Goal: Task Accomplishment & Management: Use online tool/utility

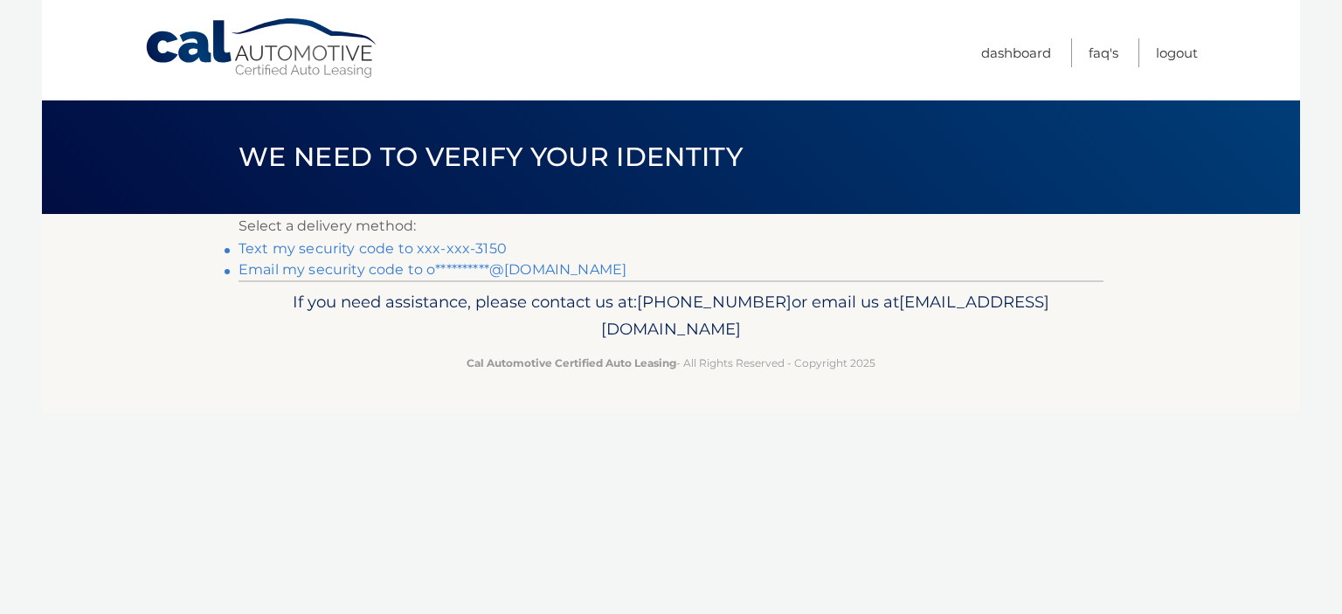
click at [366, 247] on link "Text my security code to xxx-xxx-3150" at bounding box center [372, 248] width 268 height 17
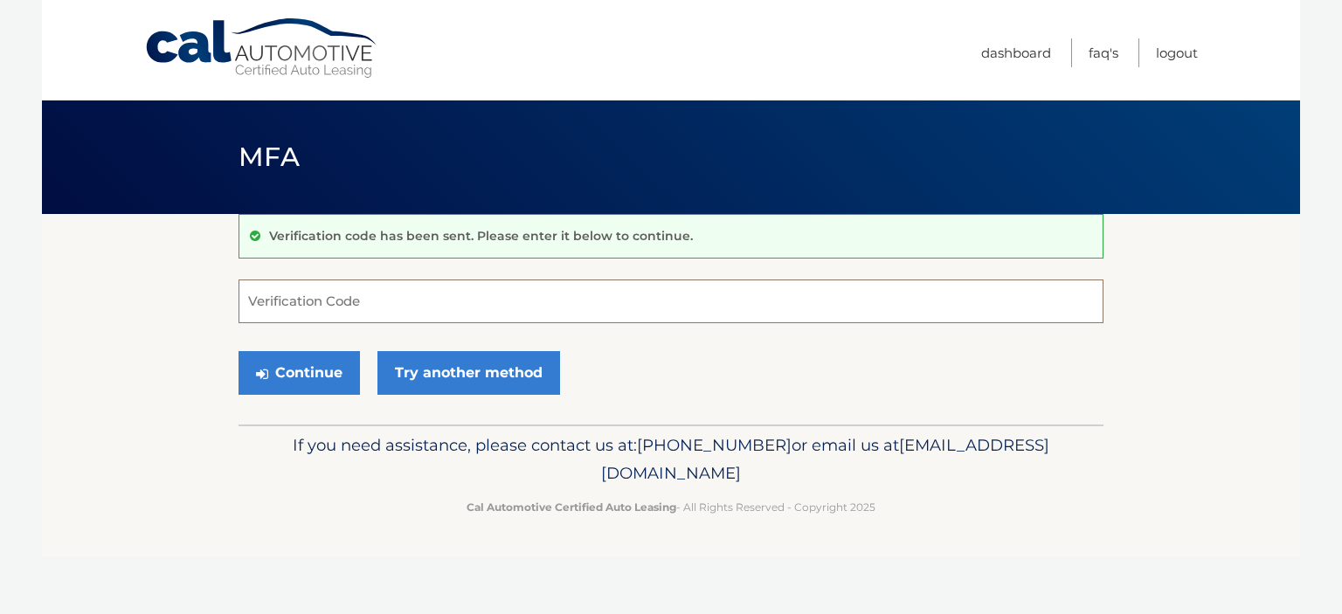
click at [313, 303] on input "Verification Code" at bounding box center [670, 302] width 865 height 44
type input "742553"
click at [292, 368] on button "Continue" at bounding box center [298, 373] width 121 height 44
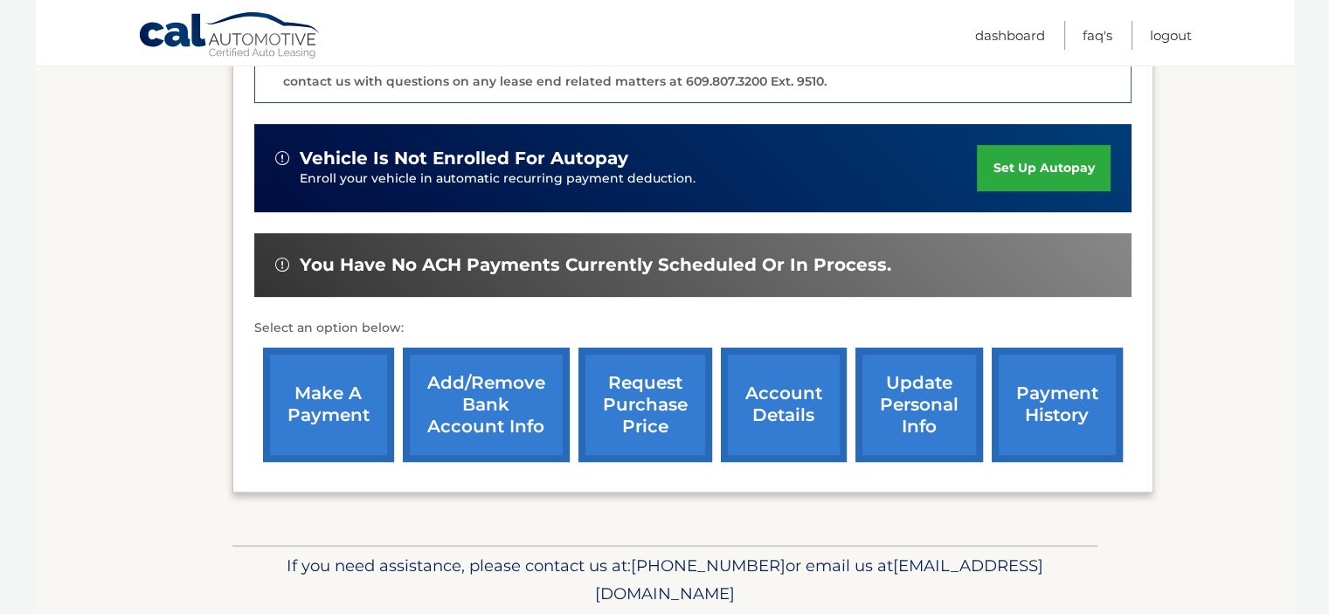
scroll to position [549, 0]
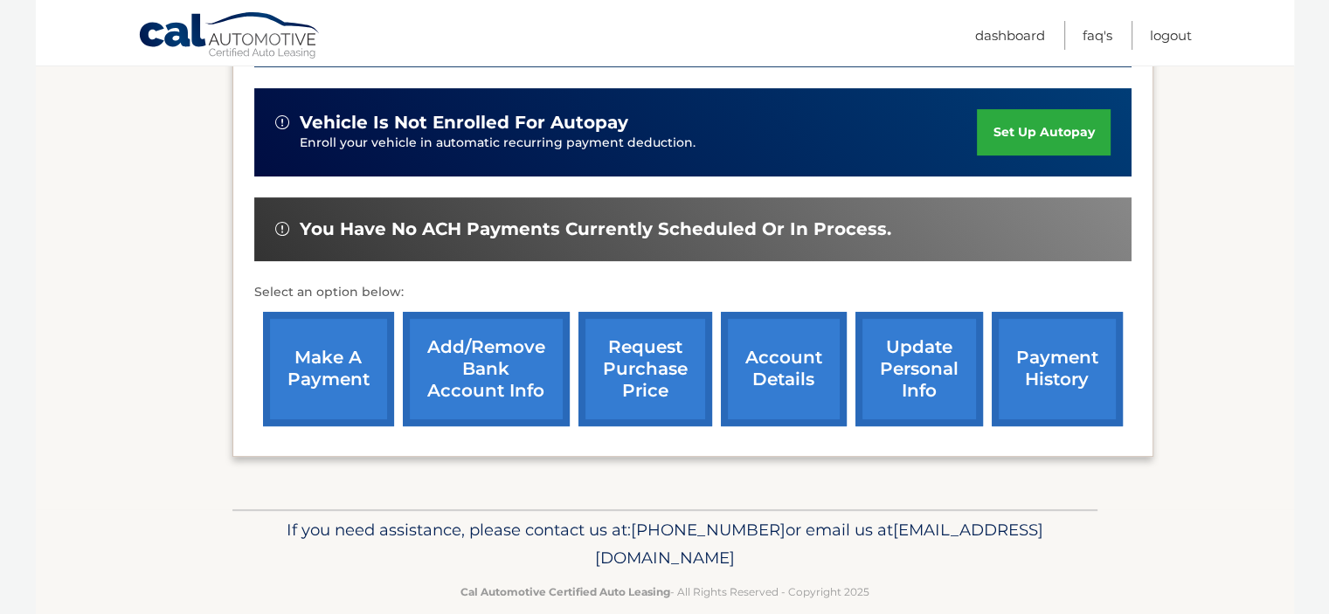
click at [327, 365] on link "make a payment" at bounding box center [328, 369] width 131 height 114
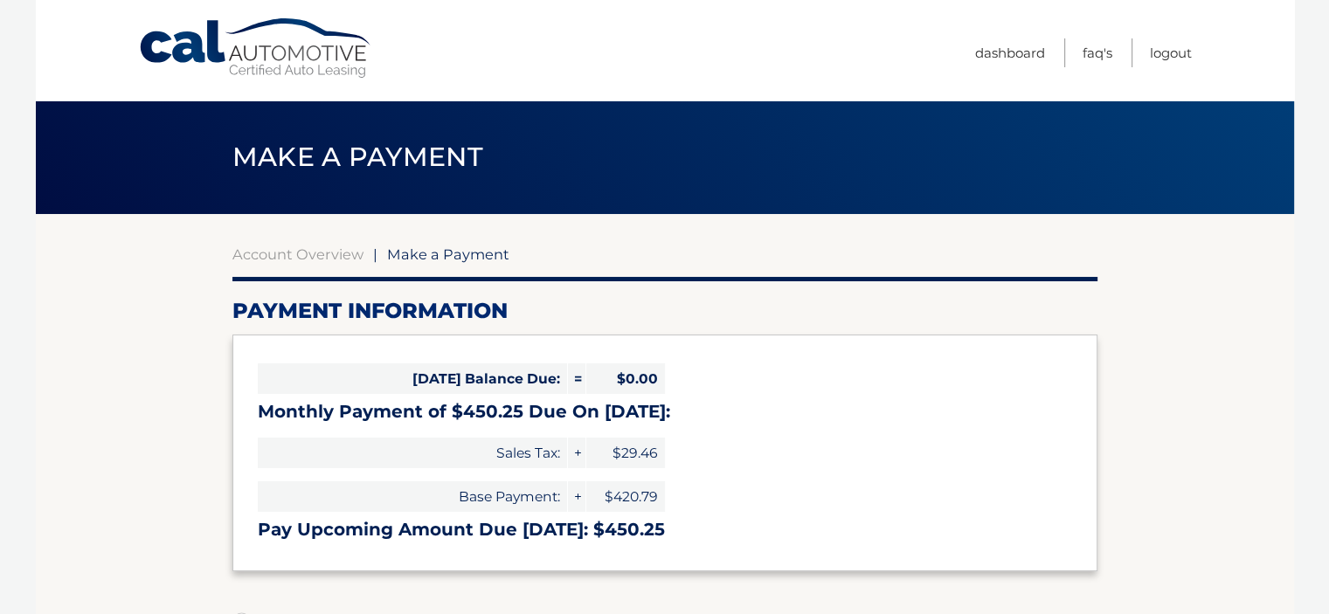
select select "MTU5MDRiNTMtOTBiYy00MDRmLWI4NGItMTgxNDZmZjU2OWEz"
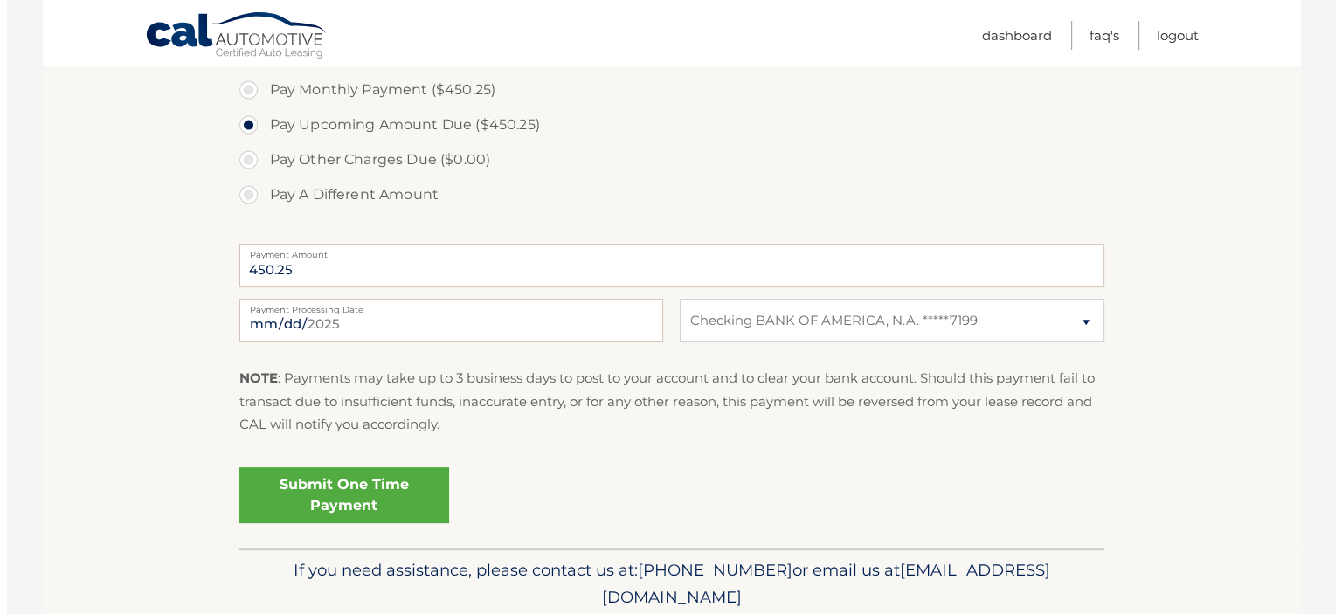
scroll to position [611, 0]
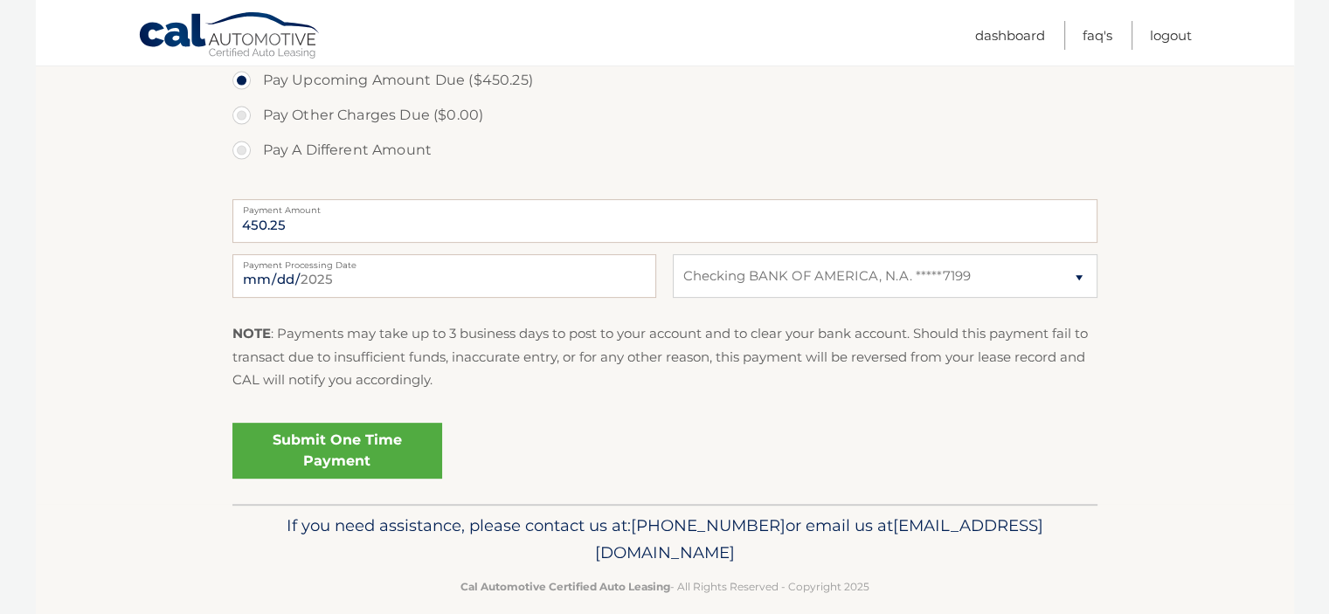
click at [285, 449] on link "Submit One Time Payment" at bounding box center [337, 451] width 210 height 56
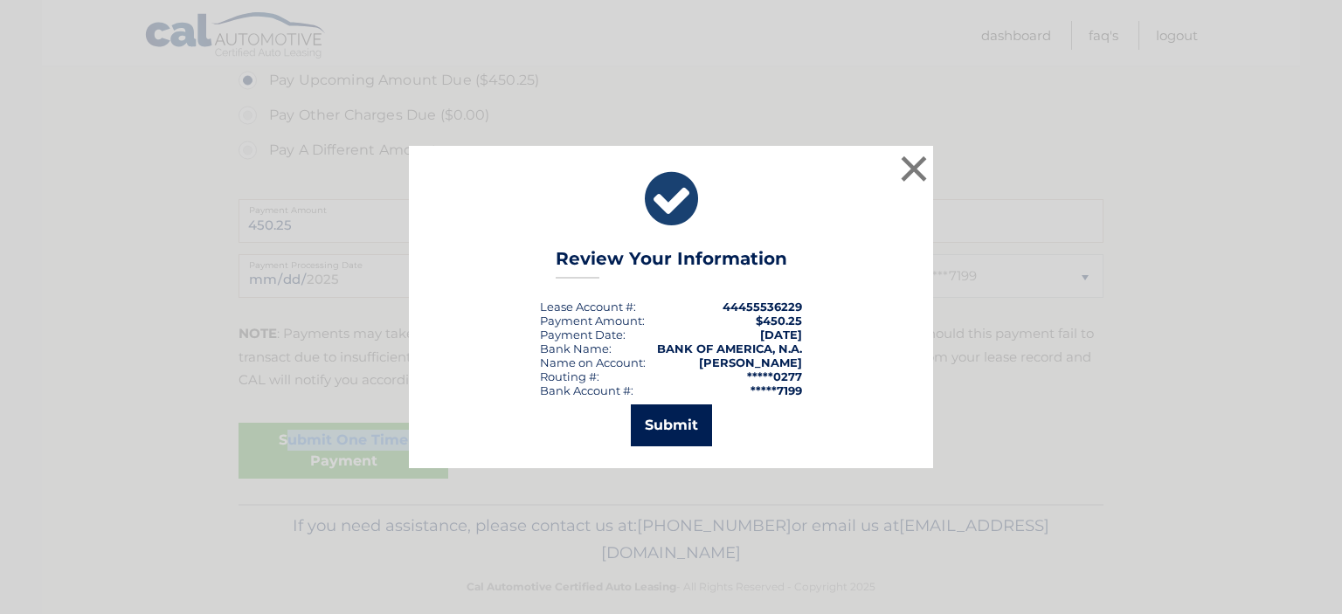
click at [663, 431] on button "Submit" at bounding box center [671, 425] width 81 height 42
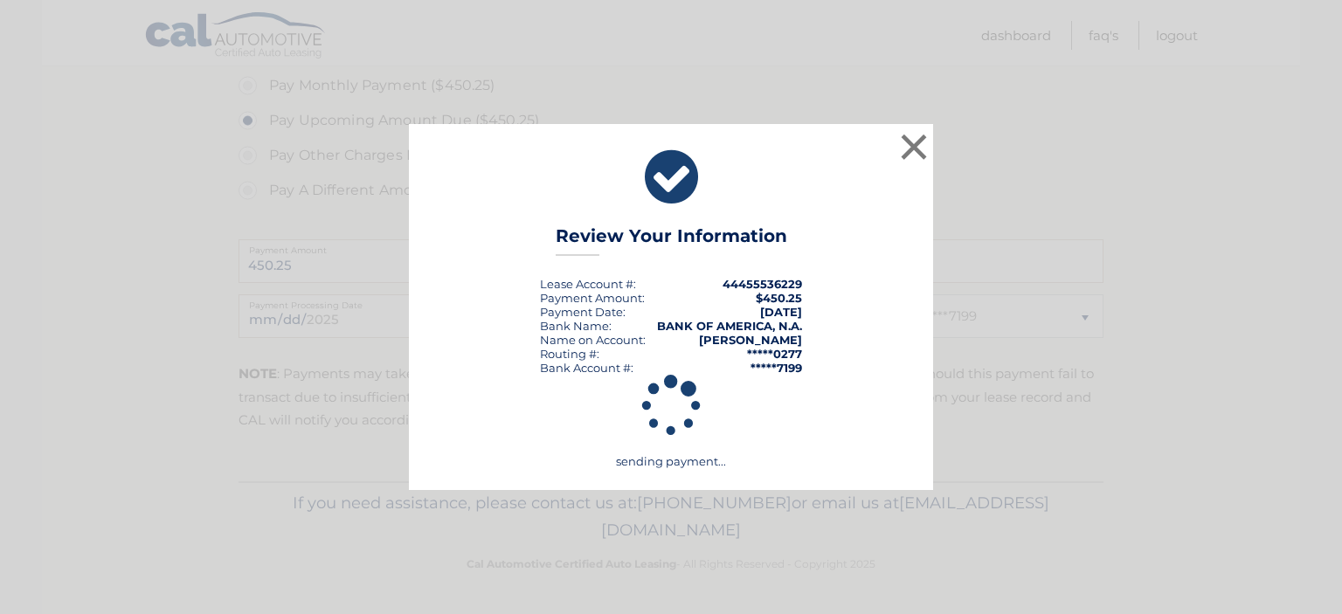
scroll to position [570, 0]
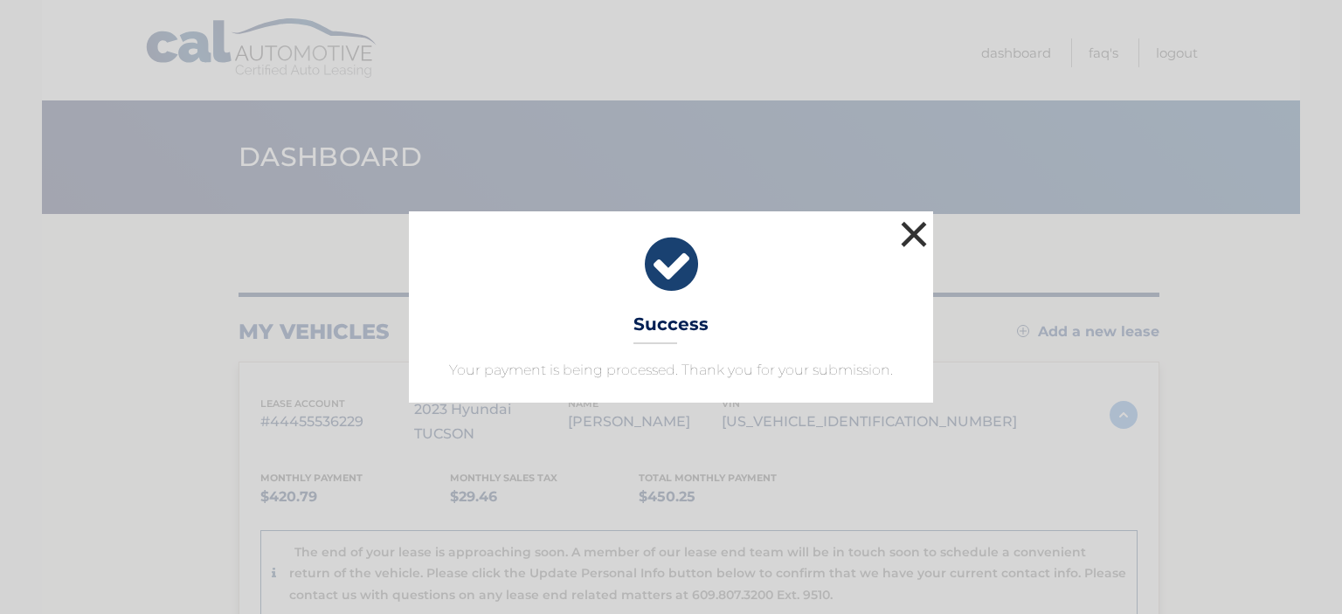
click at [912, 235] on button "×" at bounding box center [913, 234] width 35 height 35
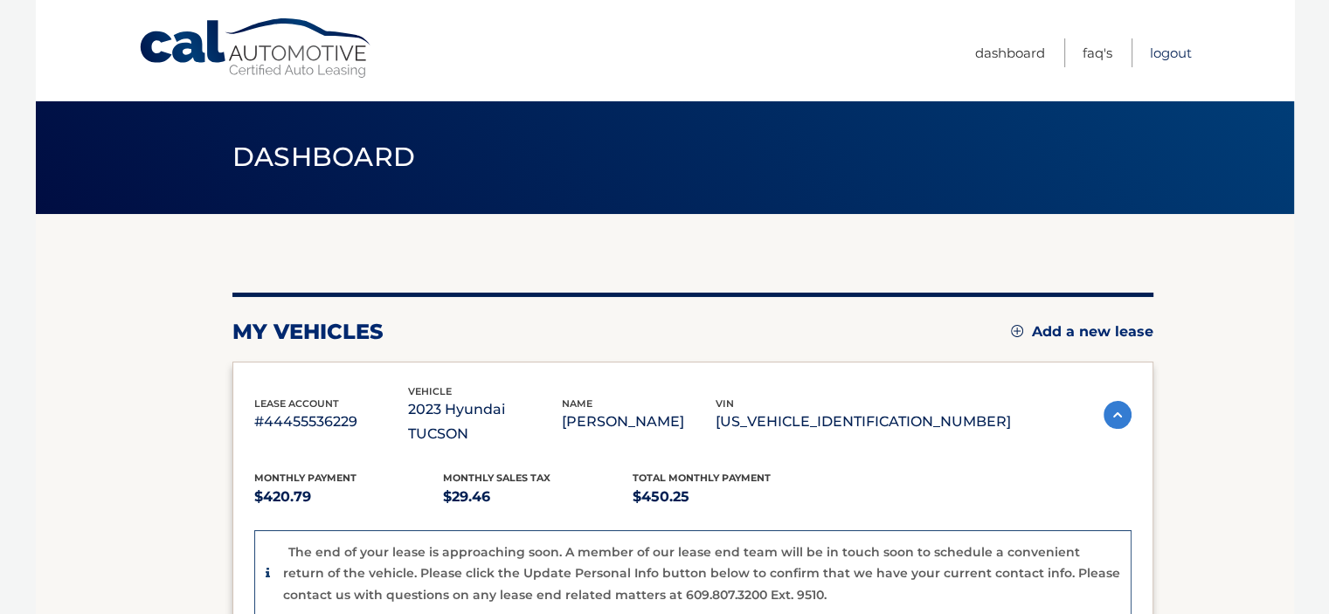
click at [1177, 48] on link "Logout" at bounding box center [1171, 52] width 42 height 29
